Goal: Task Accomplishment & Management: Use online tool/utility

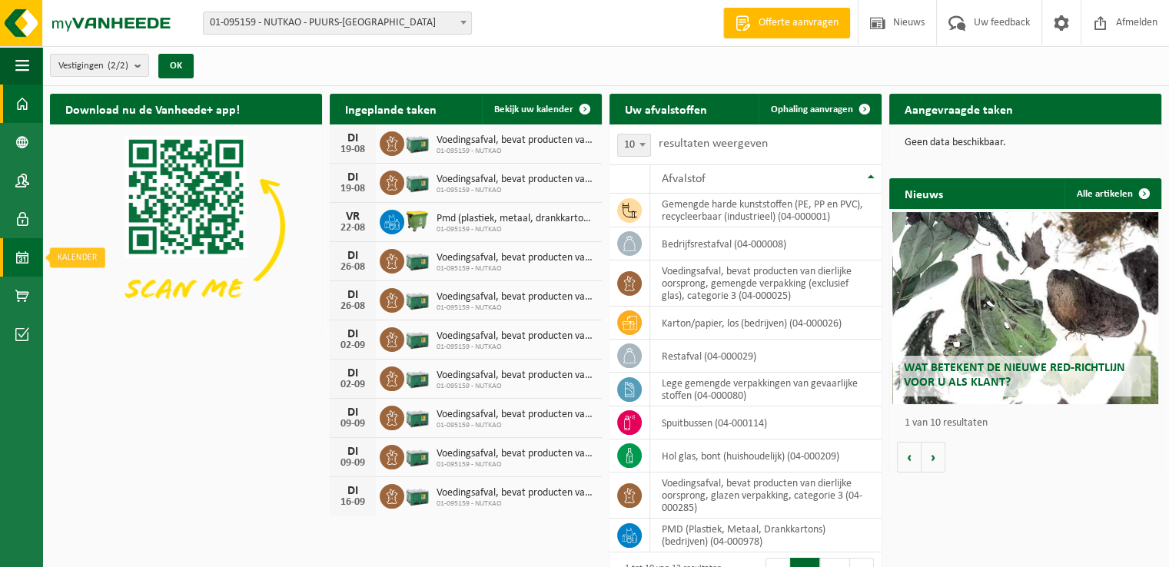
click at [15, 264] on link "Kalender" at bounding box center [21, 257] width 42 height 38
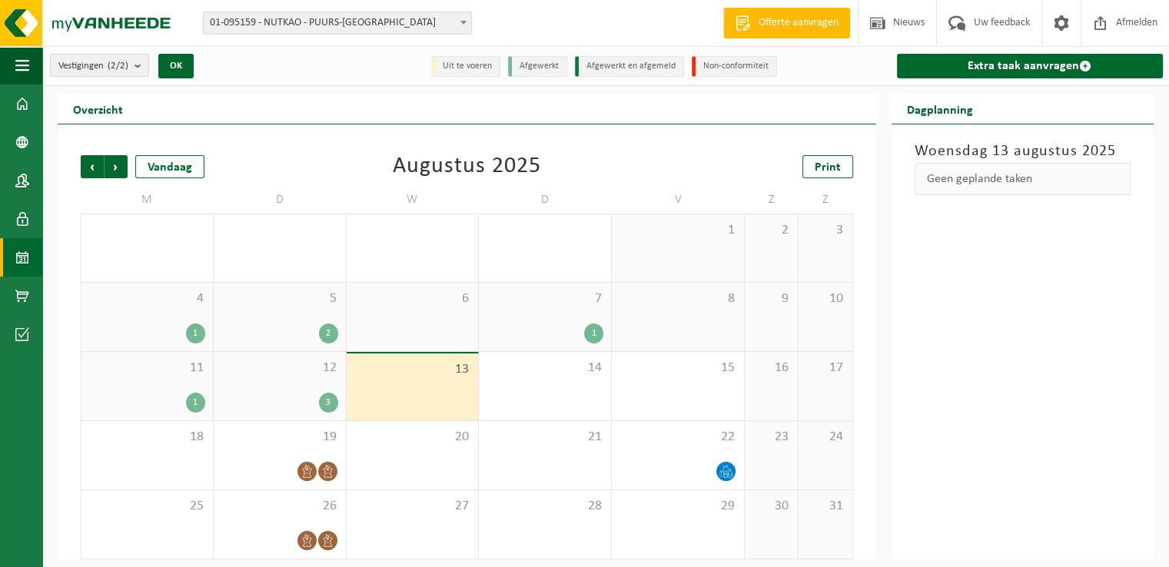
click at [286, 390] on div "12 3" at bounding box center [280, 386] width 132 height 68
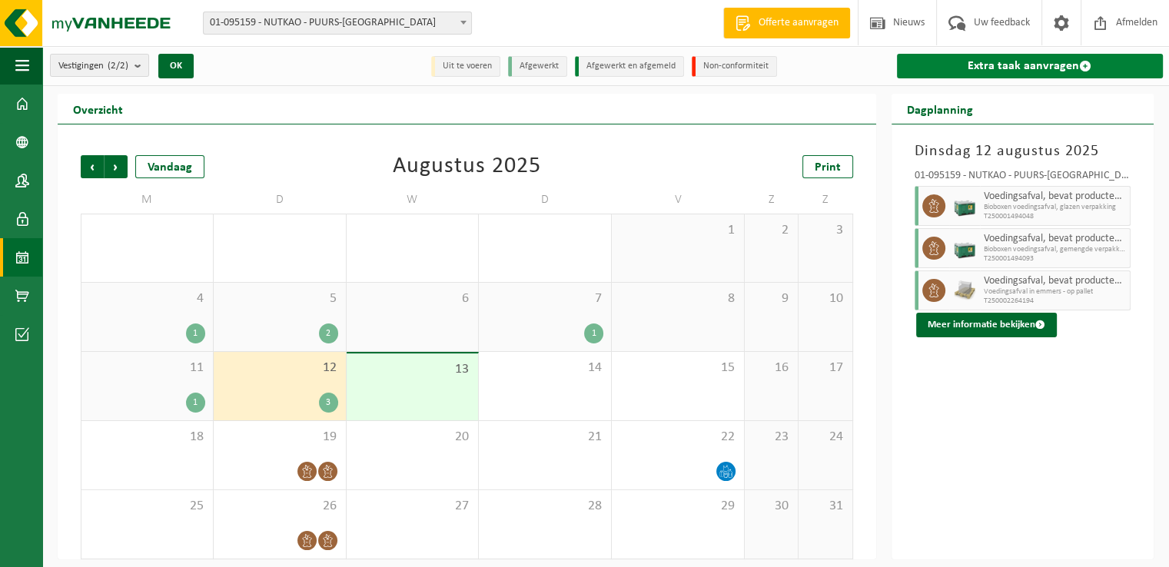
click at [974, 74] on link "Extra taak aanvragen" at bounding box center [1030, 66] width 267 height 25
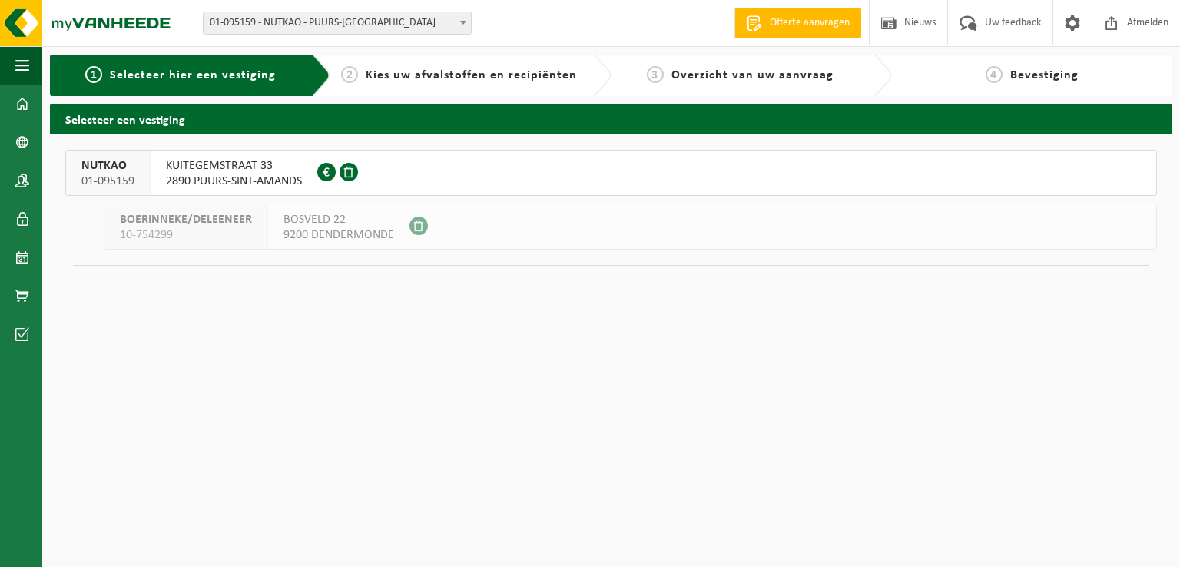
click at [478, 167] on button "NUTKAO 01-095159 [STREET_ADDRESS] 0412.757.764" at bounding box center [611, 173] width 1092 height 46
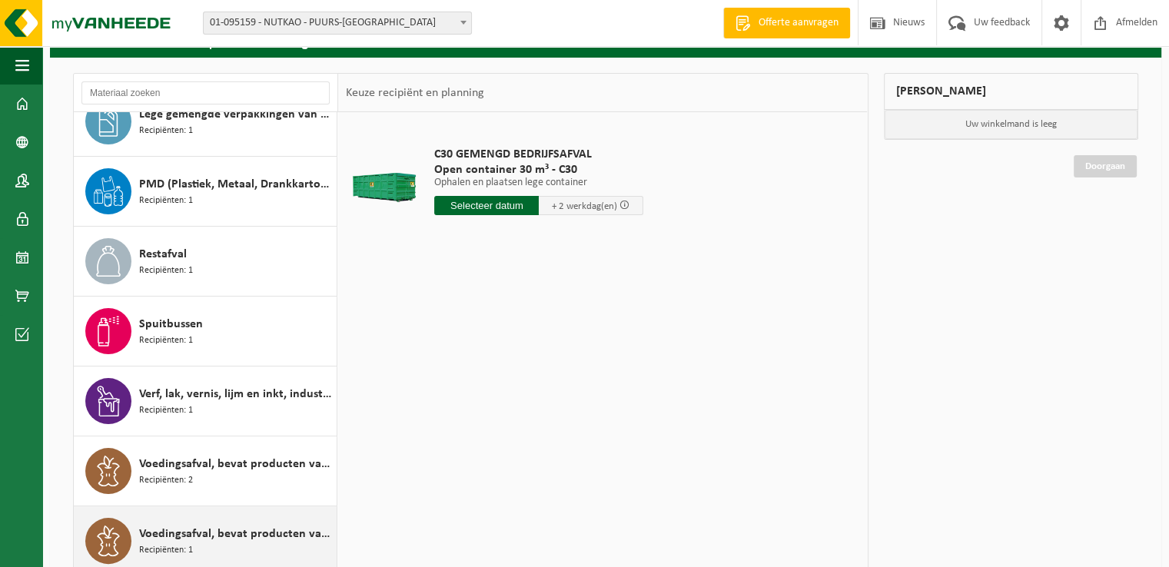
scroll to position [183, 0]
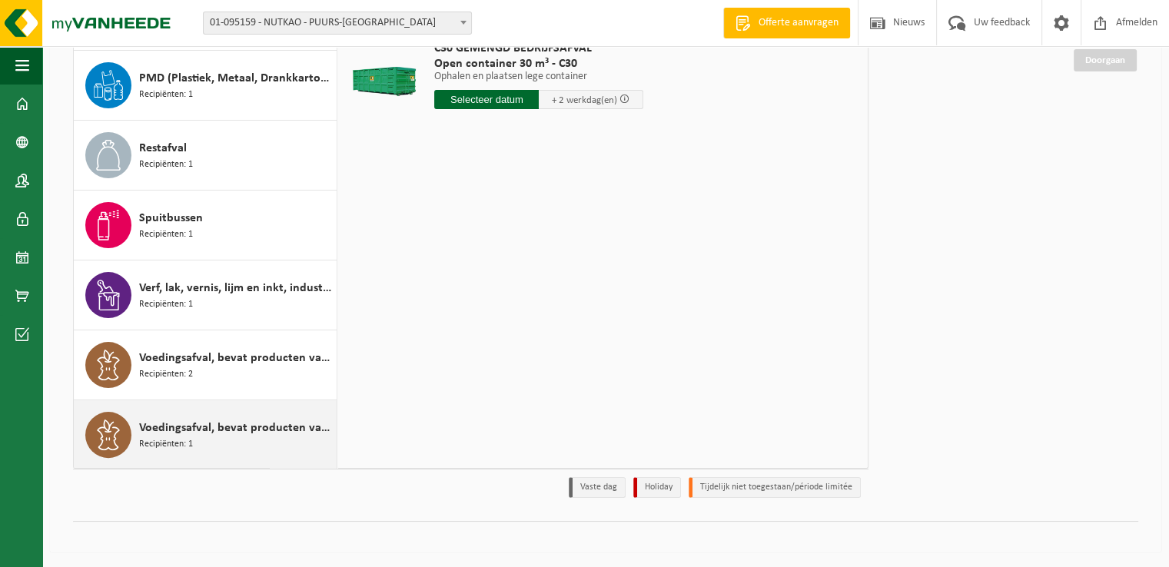
click at [227, 429] on span "Voedingsafval, bevat producten van dierlijke oorsprong, glazen verpakking, cate…" at bounding box center [236, 428] width 194 height 18
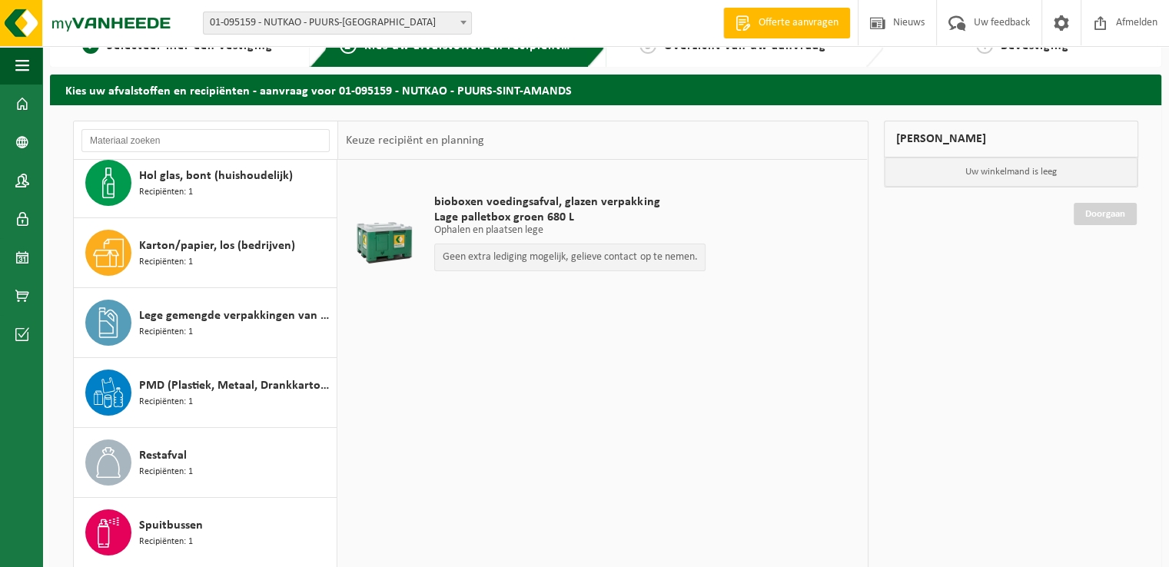
scroll to position [305, 0]
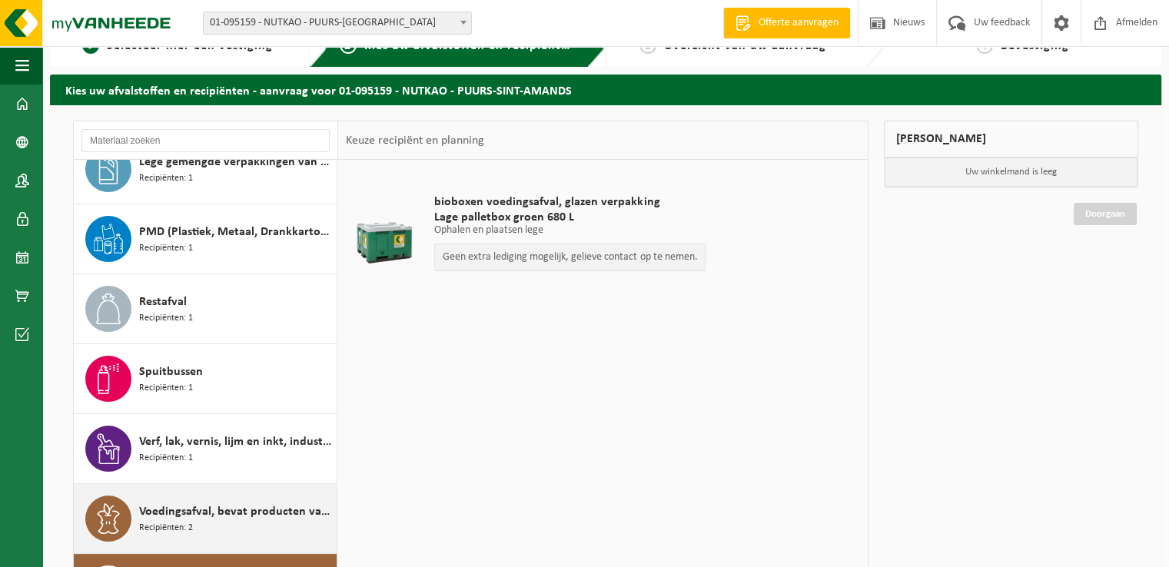
click at [219, 508] on span "Voedingsafval, bevat producten van dierlijke oorsprong, gemengde verpakking (ex…" at bounding box center [236, 512] width 194 height 18
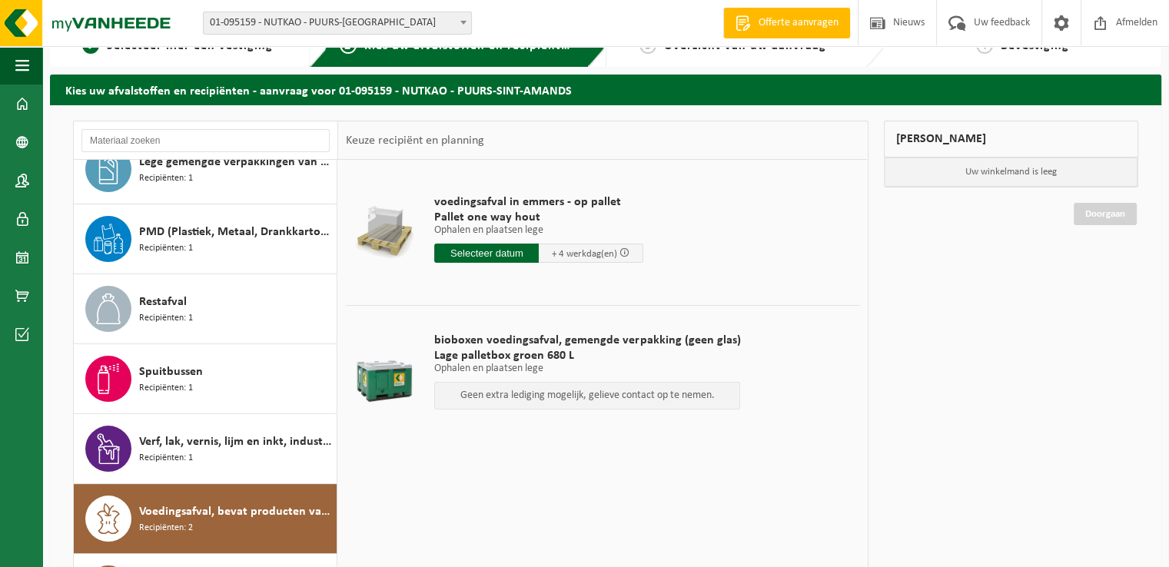
click at [501, 247] on input "text" at bounding box center [486, 253] width 105 height 19
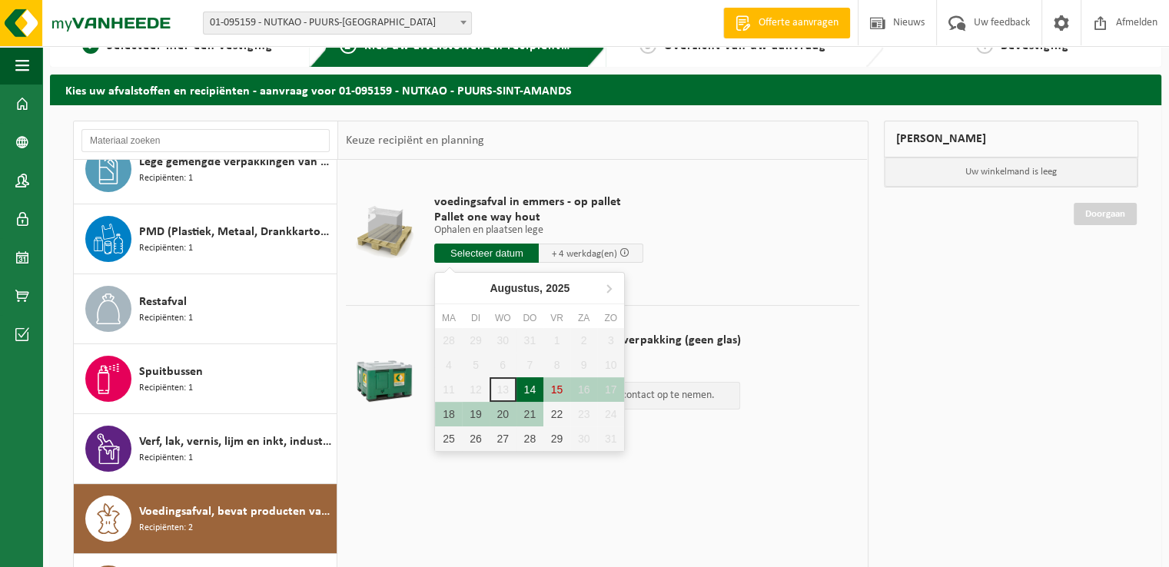
click at [532, 385] on div "14" at bounding box center [529, 389] width 27 height 25
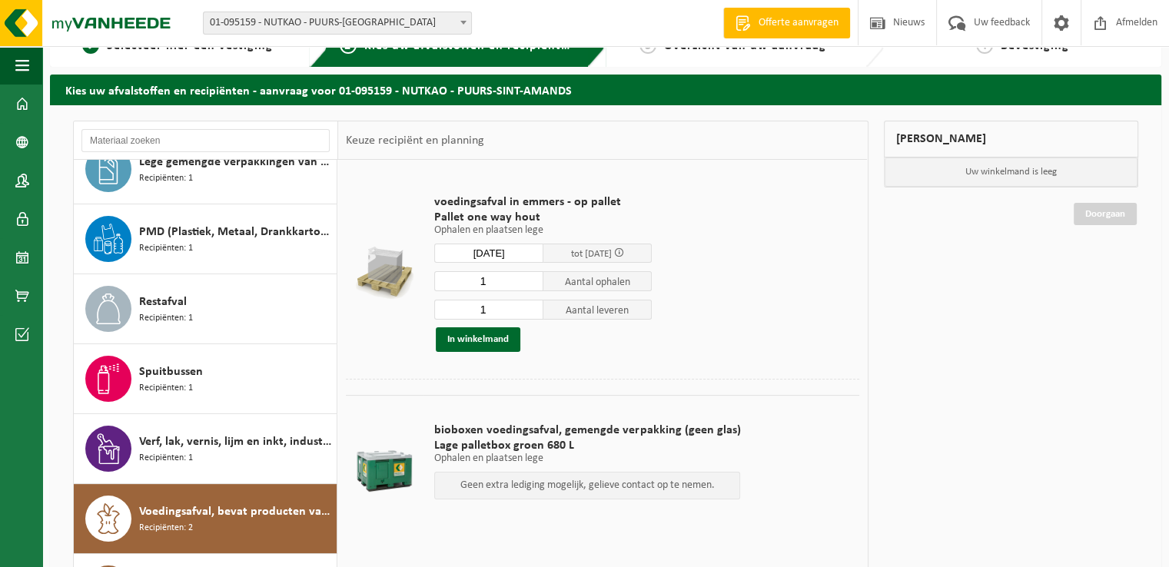
type input "Van 2025-08-14"
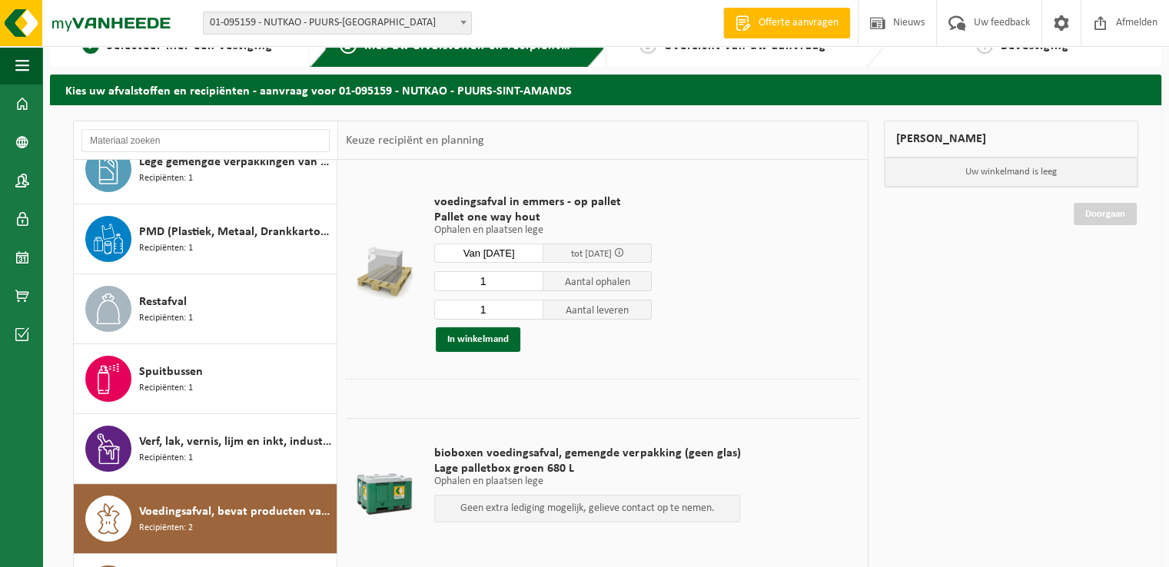
click at [502, 278] on input "1" at bounding box center [488, 281] width 109 height 20
type input "8"
click at [505, 314] on input "1" at bounding box center [488, 310] width 109 height 20
click at [533, 316] on input "1" at bounding box center [488, 310] width 109 height 20
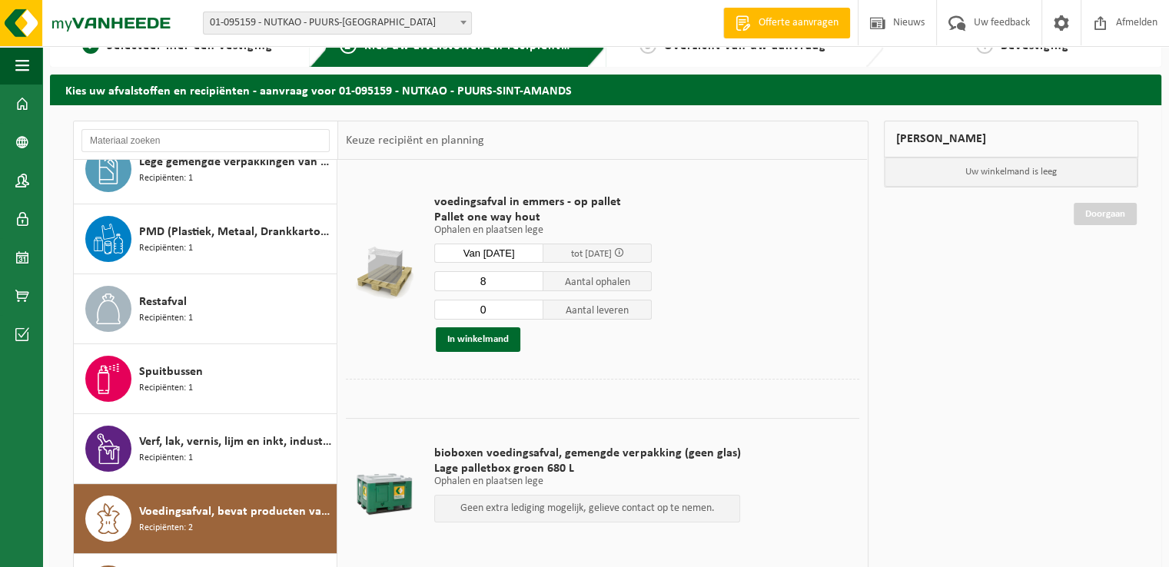
type input "0"
click at [531, 309] on input "0" at bounding box center [488, 310] width 109 height 20
click at [506, 337] on button "In winkelmand" at bounding box center [478, 339] width 85 height 25
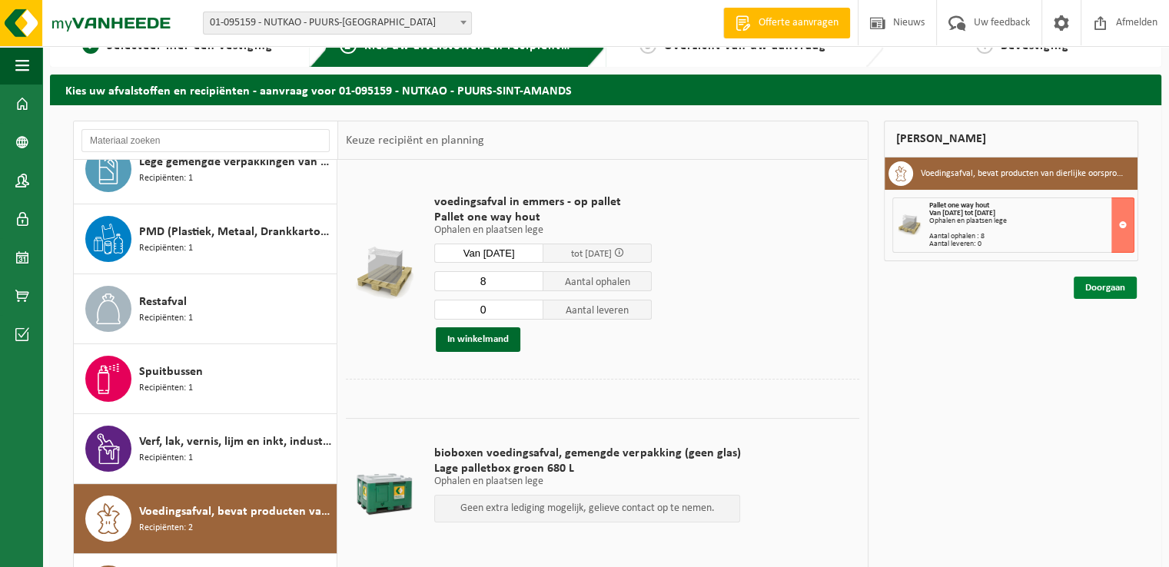
click at [1105, 290] on link "Doorgaan" at bounding box center [1105, 288] width 63 height 22
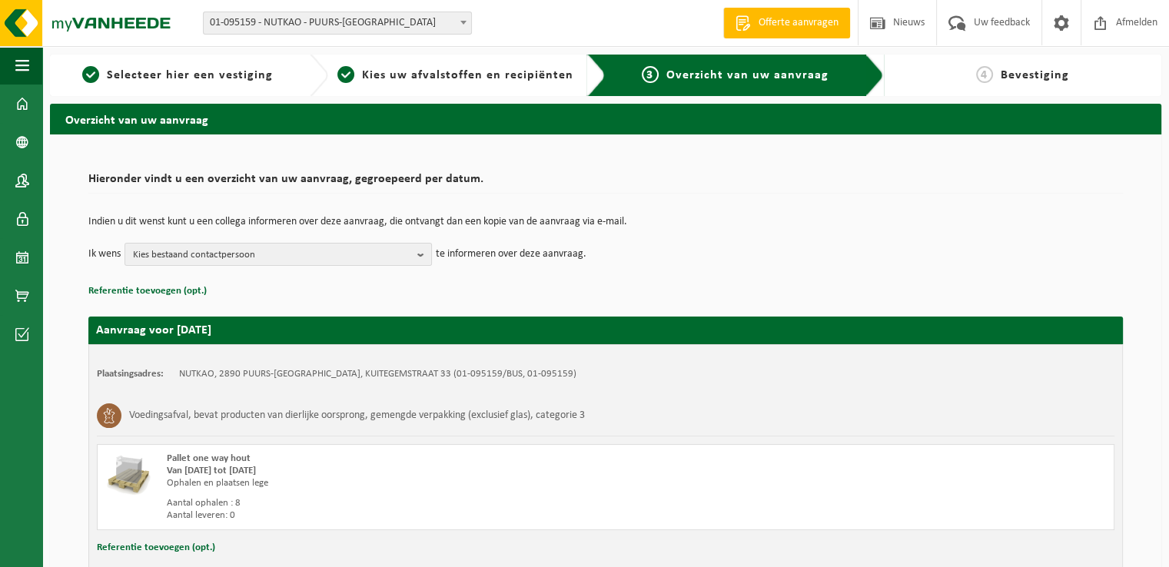
scroll to position [104, 0]
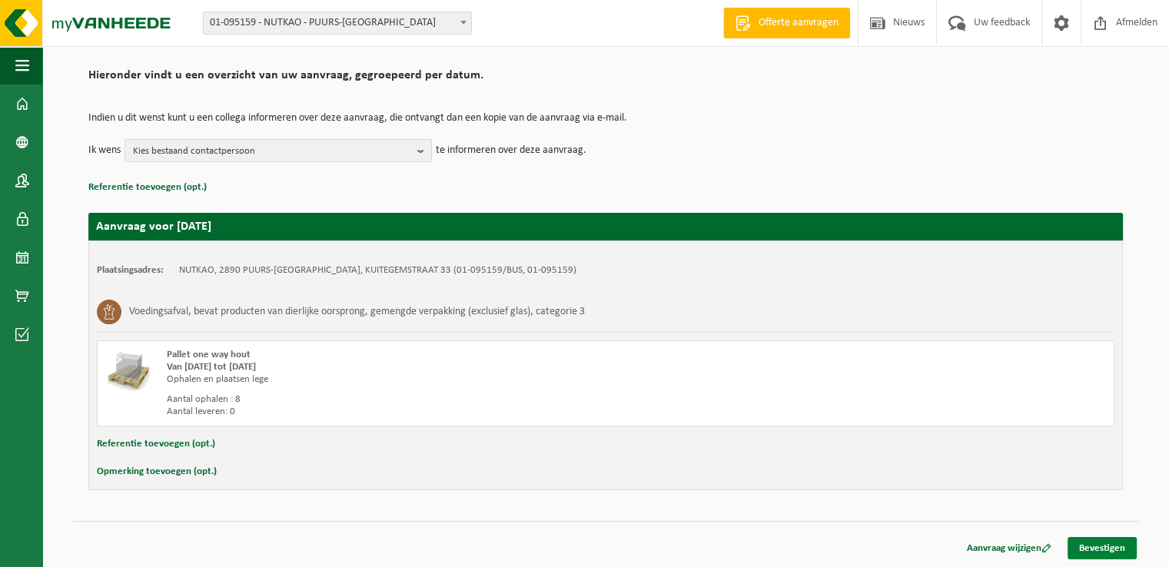
click at [1086, 543] on link "Bevestigen" at bounding box center [1101, 548] width 69 height 22
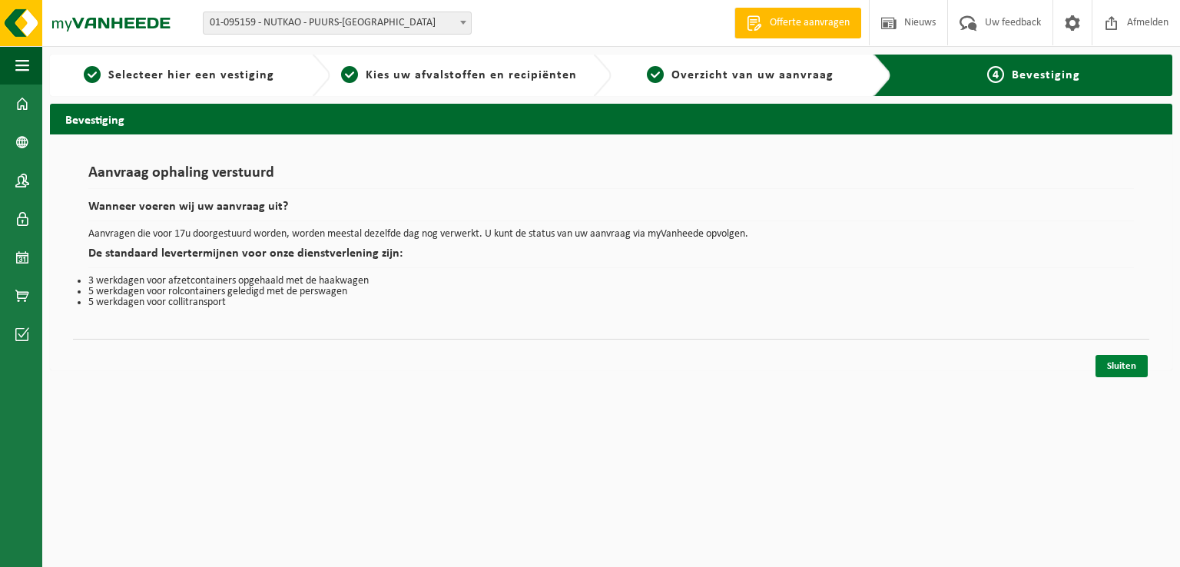
click at [1115, 364] on link "Sluiten" at bounding box center [1122, 366] width 52 height 22
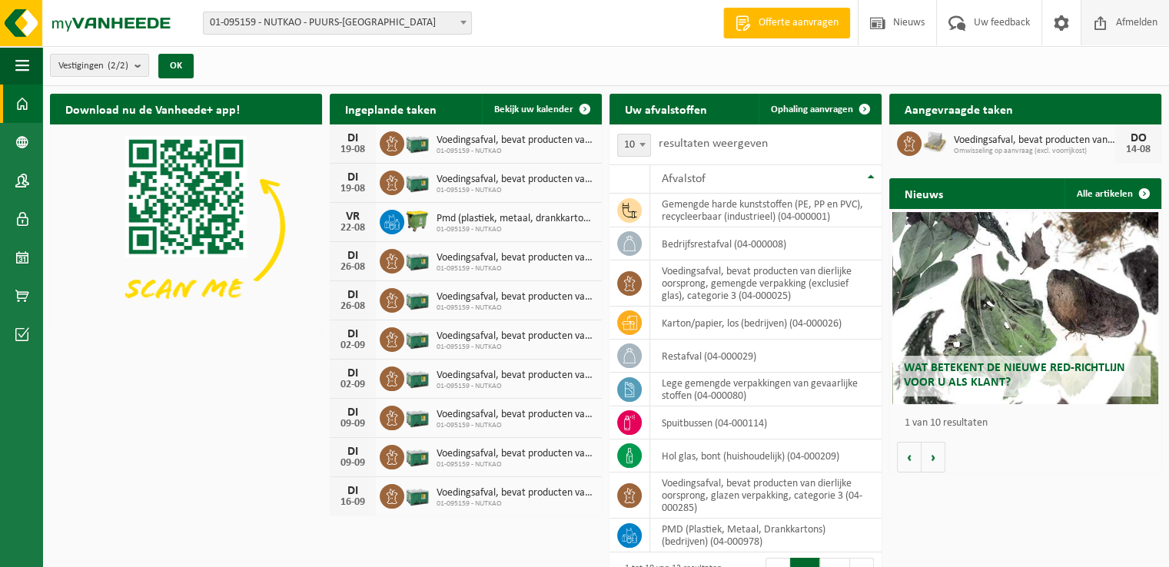
click at [1117, 32] on span "Afmelden" at bounding box center [1136, 22] width 49 height 45
